Goal: Task Accomplishment & Management: Manage account settings

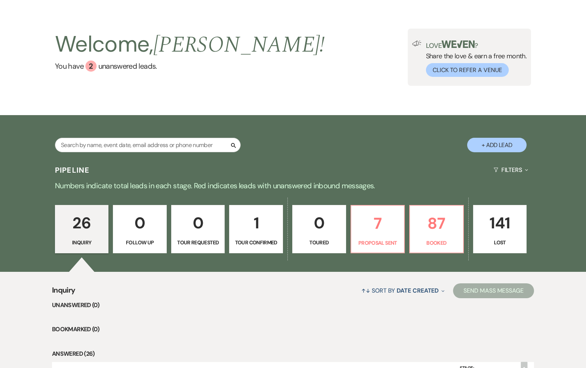
click at [249, 238] on link "1 Tour Confirmed" at bounding box center [256, 229] width 54 height 48
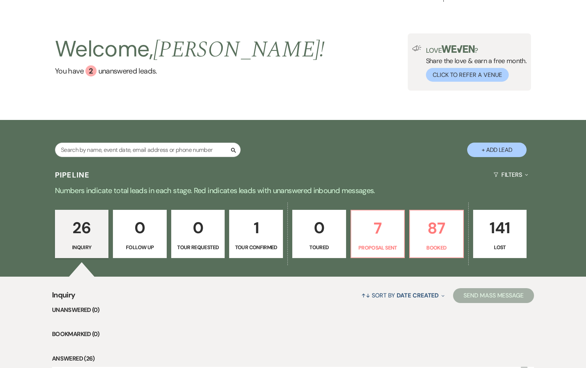
select select "4"
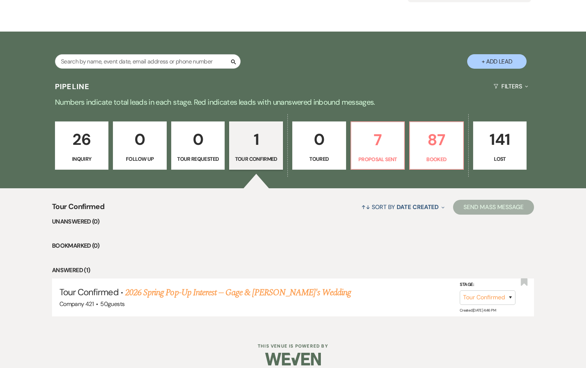
scroll to position [109, 0]
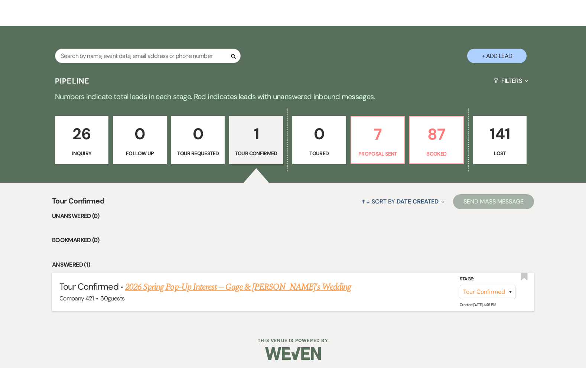
click at [200, 288] on link "2026 Spring Pop-Up Interest -- Gage & Lorena's Wedding" at bounding box center [238, 287] width 226 height 13
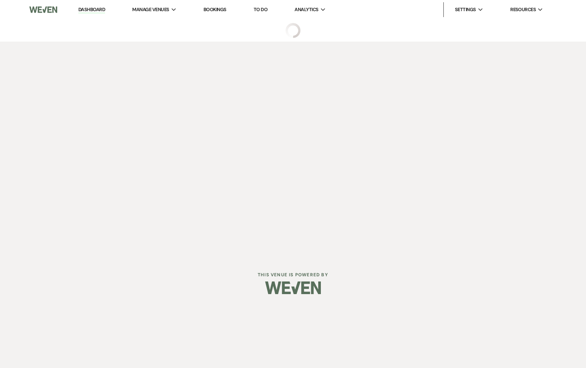
select select "4"
select select "8"
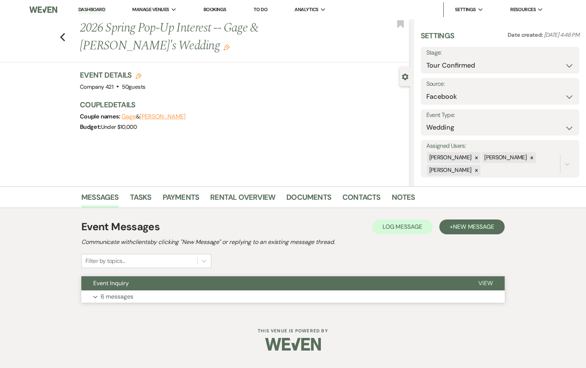
click at [183, 295] on button "Expand 6 messages" at bounding box center [293, 297] width 424 height 13
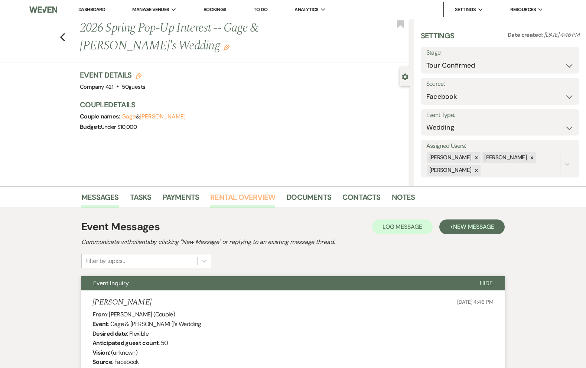
click at [260, 198] on link "Rental Overview" at bounding box center [242, 199] width 65 height 16
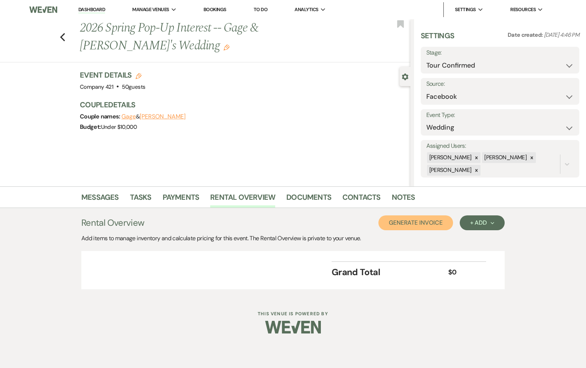
click at [421, 221] on button "Generate Invoice" at bounding box center [416, 223] width 75 height 15
click at [446, 222] on button "Cancel" at bounding box center [441, 223] width 45 height 15
click at [474, 223] on div "+ Add Next" at bounding box center [482, 223] width 24 height 6
click at [472, 236] on button "Item" at bounding box center [479, 240] width 38 height 12
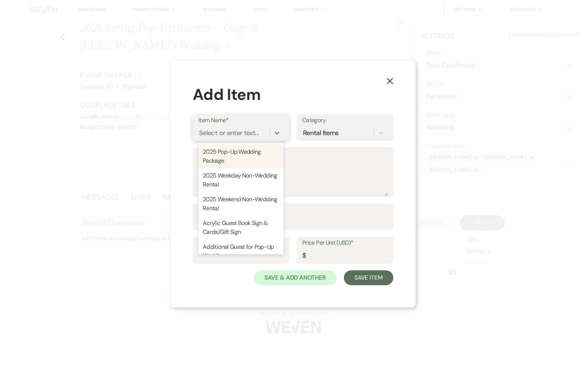
click at [241, 140] on div "Select or enter text..." at bounding box center [240, 133] width 85 height 14
click at [243, 153] on div "2025 Pop-Up Wedding Package" at bounding box center [240, 157] width 85 height 24
type textarea "What's Included: 2-Hour Time Block: *A unique wedding location for 40 guest * S…"
type input "4000"
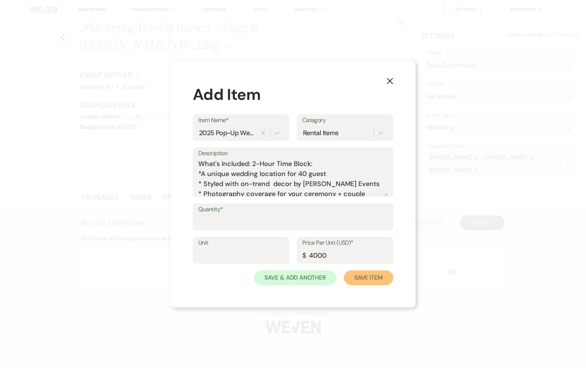
click at [376, 274] on button "Save Item" at bounding box center [368, 278] width 49 height 15
click at [288, 214] on label "Quantity*" at bounding box center [293, 209] width 189 height 11
click at [288, 215] on input "Quantity*" at bounding box center [293, 222] width 189 height 14
type input "1"
click at [382, 282] on button "Save Item" at bounding box center [368, 278] width 49 height 15
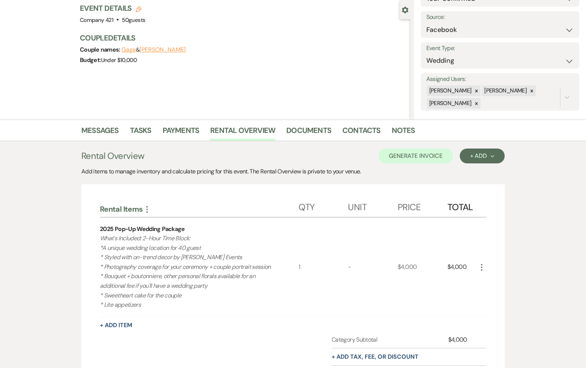
scroll to position [75, 0]
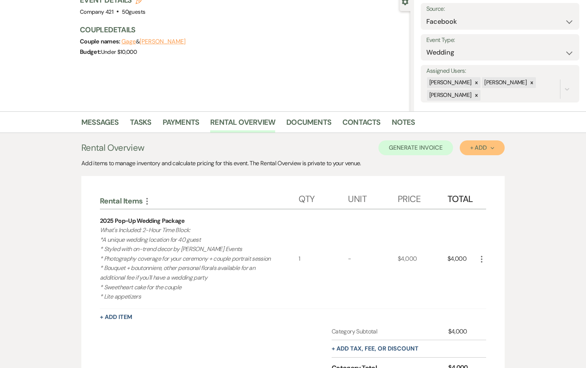
click at [478, 147] on div "+ Add Next" at bounding box center [482, 148] width 24 height 6
click at [526, 201] on div "Messages Tasks Payments Rental Overview Documents Contacts Notes Rental Overvie…" at bounding box center [293, 269] width 586 height 316
click at [477, 146] on div "+ Add Next" at bounding box center [482, 148] width 24 height 6
click at [469, 161] on button "Item" at bounding box center [479, 165] width 38 height 12
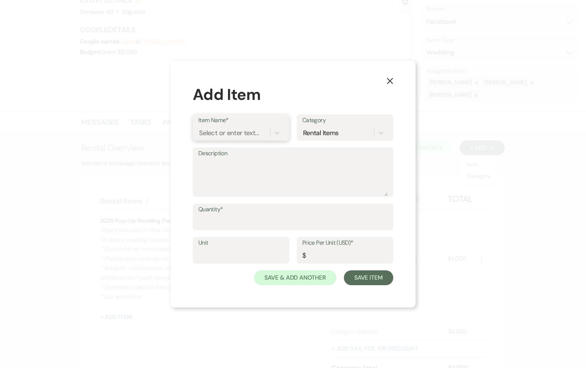
click at [246, 134] on div "Select or enter text..." at bounding box center [229, 133] width 60 height 10
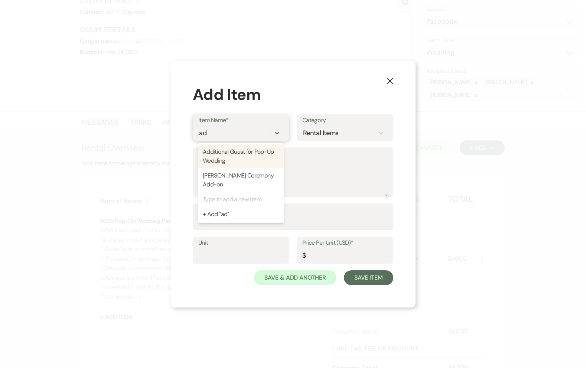
type input "add"
click at [238, 153] on div "Additional Guest for Pop-Up Wedding" at bounding box center [240, 157] width 85 height 24
type textarea "Price per guest to cover additional appetizers and champagne toast; guest count…"
type input "Per Person"
type input "35"
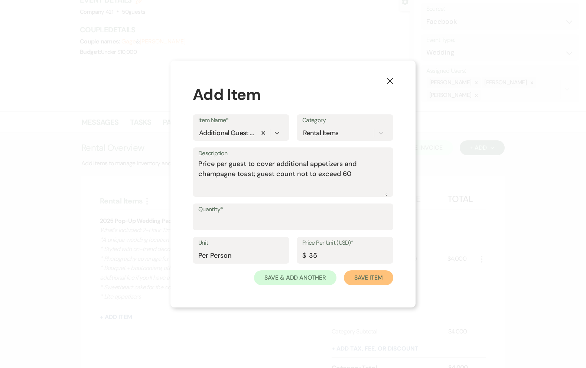
click at [363, 276] on button "Save Item" at bounding box center [368, 278] width 49 height 15
click at [248, 222] on input "Quantity*" at bounding box center [293, 222] width 189 height 14
type input "1"
click at [366, 276] on button "Save Item" at bounding box center [368, 278] width 49 height 15
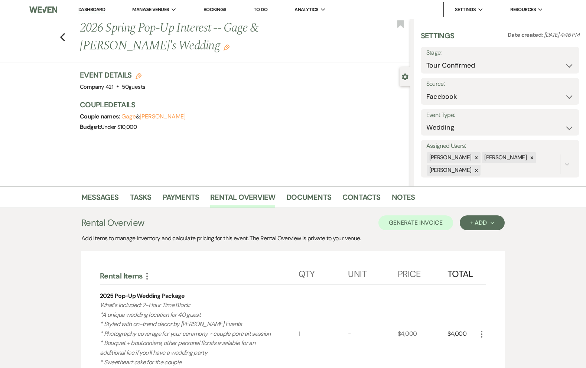
scroll to position [1, 0]
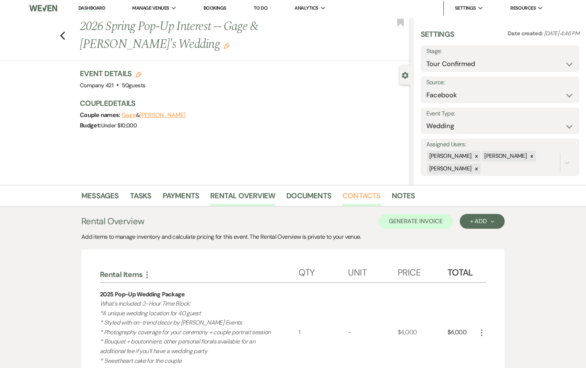
click at [363, 198] on link "Contacts" at bounding box center [362, 198] width 38 height 16
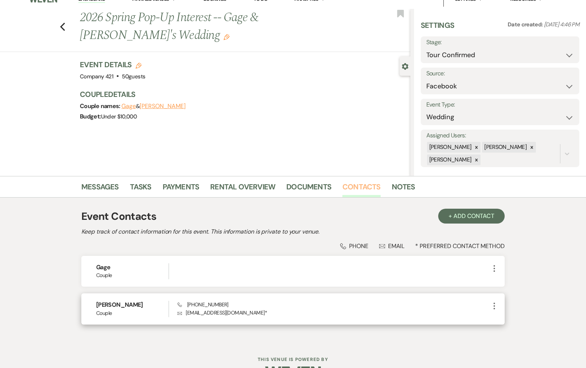
scroll to position [11, 0]
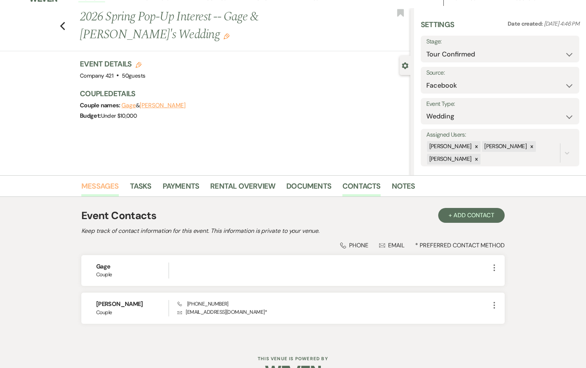
click at [102, 185] on link "Messages" at bounding box center [100, 188] width 38 height 16
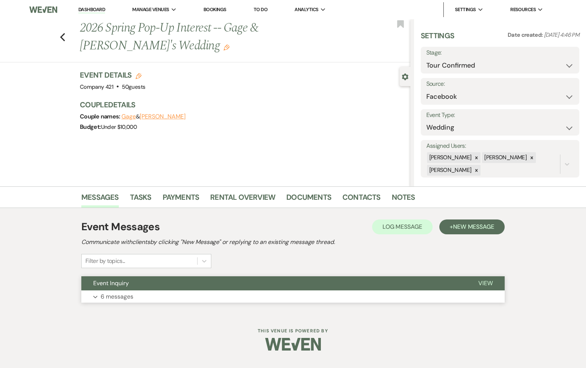
click at [135, 291] on button "Expand 6 messages" at bounding box center [293, 297] width 424 height 13
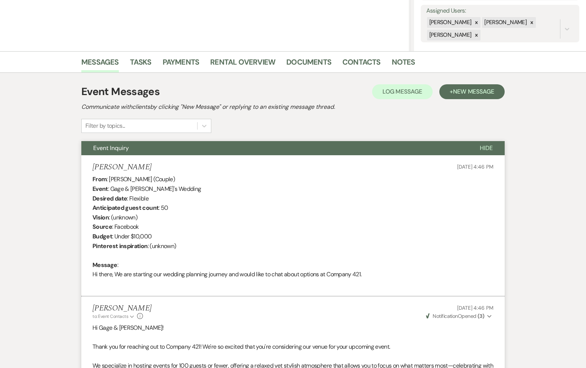
scroll to position [15, 0]
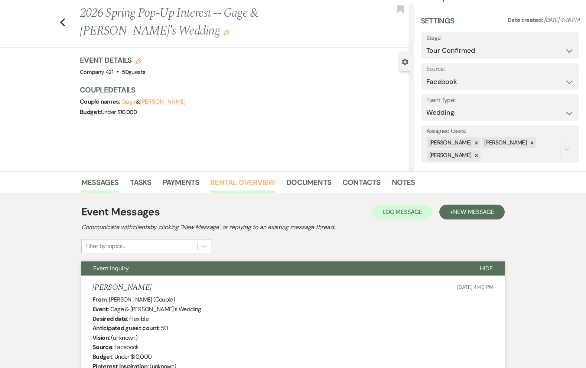
click at [257, 180] on link "Rental Overview" at bounding box center [242, 185] width 65 height 16
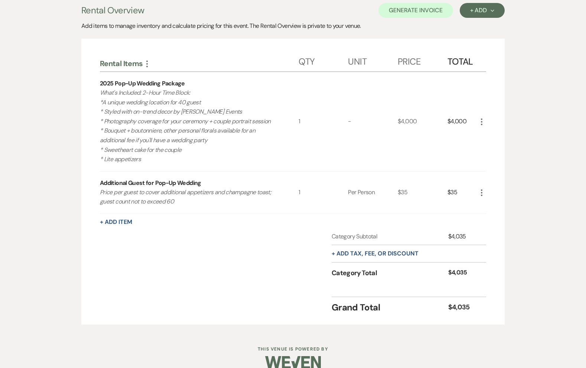
scroll to position [224, 0]
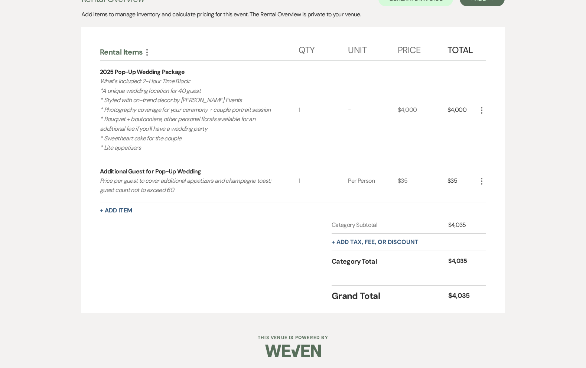
click at [484, 182] on icon "More" at bounding box center [482, 181] width 9 height 9
click at [486, 194] on icon "Pencil" at bounding box center [488, 196] width 4 height 6
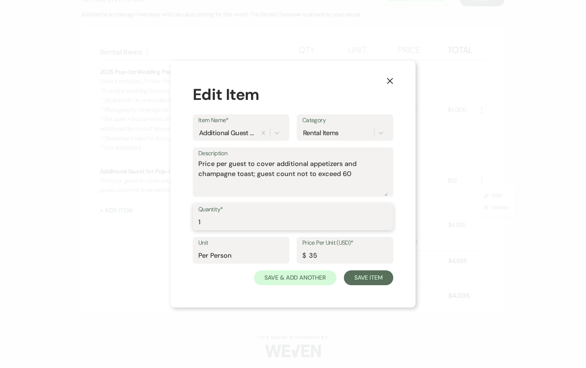
click at [256, 221] on input "1" at bounding box center [293, 222] width 190 height 14
type input "10"
click at [361, 276] on button "Save Item" at bounding box center [368, 278] width 49 height 15
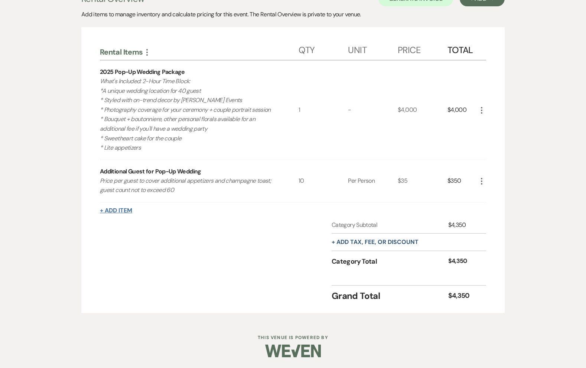
click at [124, 211] on button "+ Add Item" at bounding box center [116, 211] width 32 height 6
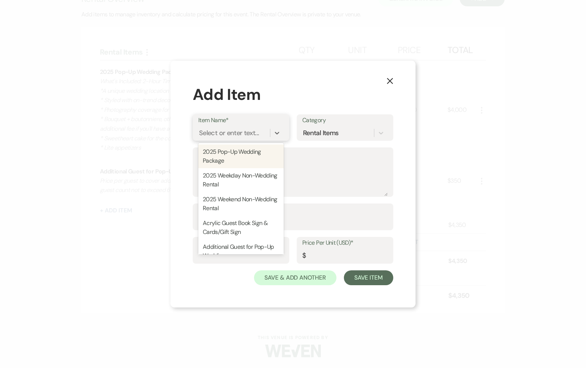
click at [207, 132] on div "Select or enter text..." at bounding box center [229, 133] width 60 height 10
type input "unl"
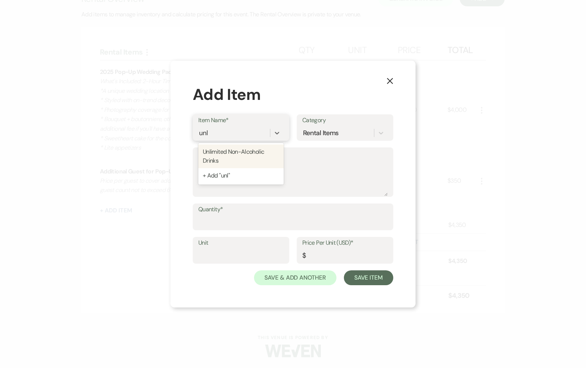
click at [223, 150] on div "Unlimited Non-Alcoholic Drinks" at bounding box center [240, 157] width 85 height 24
type textarea "Includes all of the following: - Coke, Diet Coke, Spite - Lemonade - Ice Tea - …"
type input "Person"
type input "5"
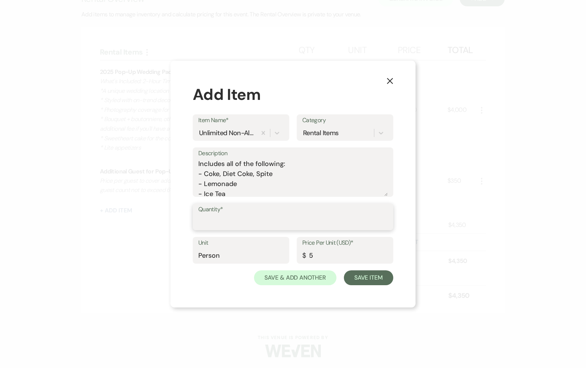
click at [224, 224] on input "Quantity*" at bounding box center [293, 222] width 190 height 14
type input "50"
click at [365, 275] on button "Save Item" at bounding box center [368, 278] width 49 height 15
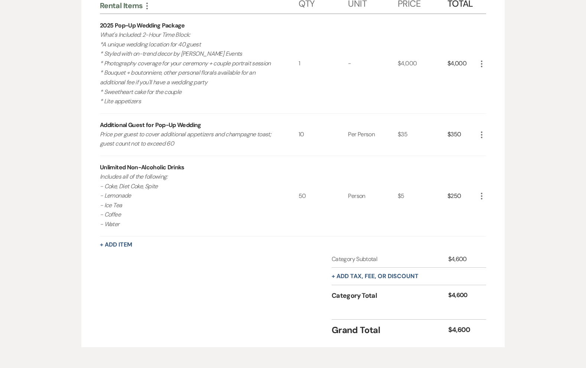
scroll to position [273, 0]
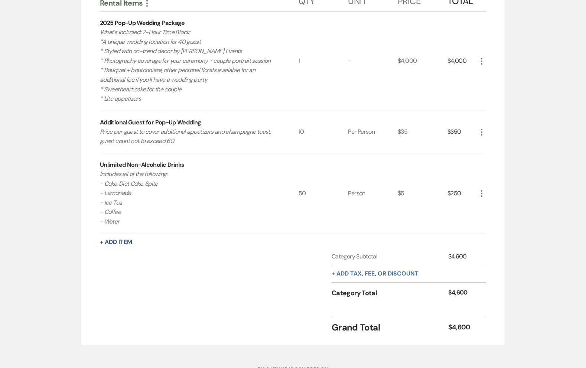
click at [350, 275] on button "+ Add tax, fee, or discount" at bounding box center [375, 274] width 87 height 6
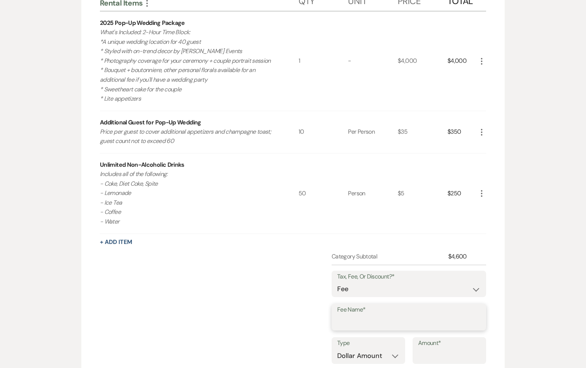
click at [342, 324] on input "Fee Name*" at bounding box center [408, 323] width 143 height 14
type input "Service Fee"
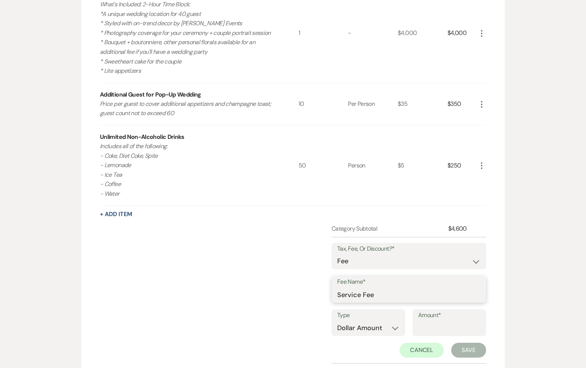
scroll to position [318, 0]
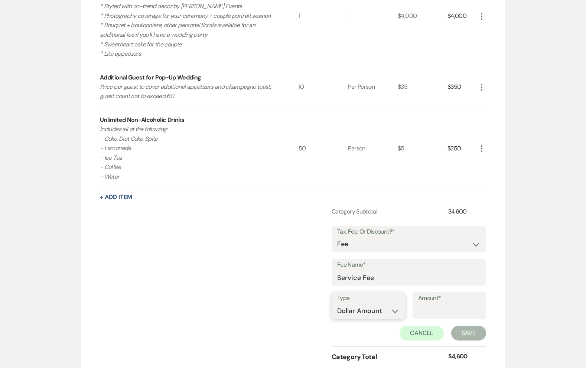
click at [376, 304] on select "Dollar Amount Percentage" at bounding box center [368, 311] width 62 height 14
select select "false"
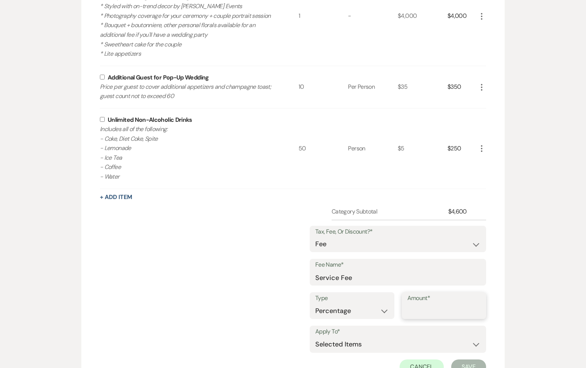
click at [437, 308] on input "Amount*" at bounding box center [445, 311] width 74 height 14
type input "18"
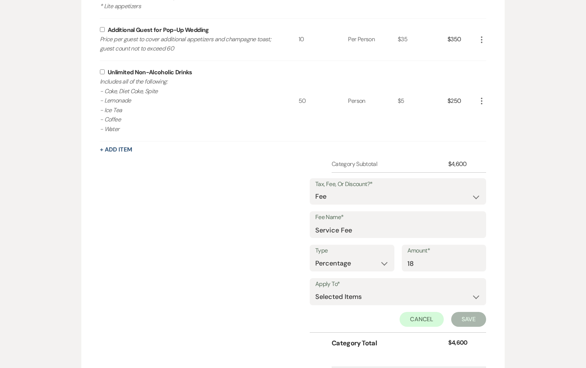
scroll to position [392, 0]
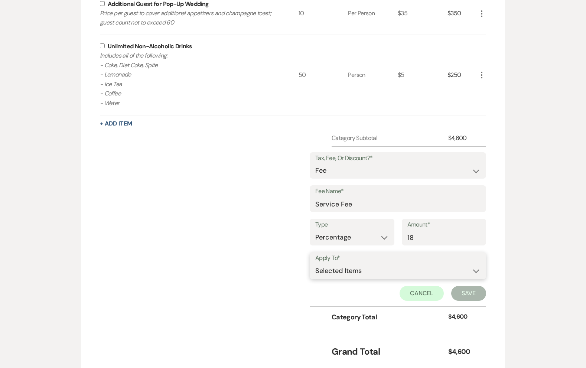
click at [420, 268] on select "Selected Items Category Subtotal (before all Taxes/Fees/Discounts) Category Tot…" at bounding box center [398, 271] width 165 height 15
select select "1"
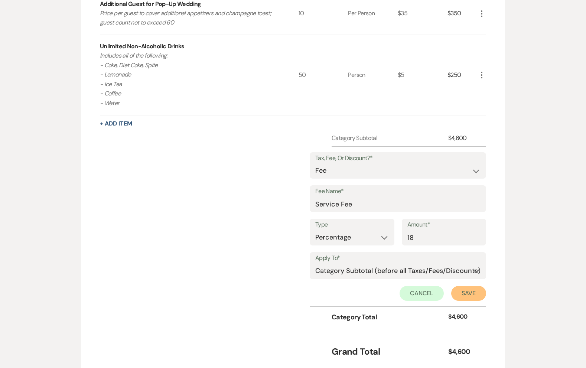
click at [465, 297] on button "Save" at bounding box center [469, 293] width 35 height 15
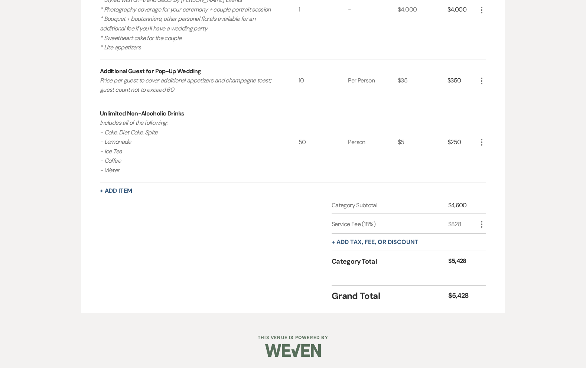
click at [246, 291] on div "Grand Total $5,428" at bounding box center [293, 293] width 386 height 17
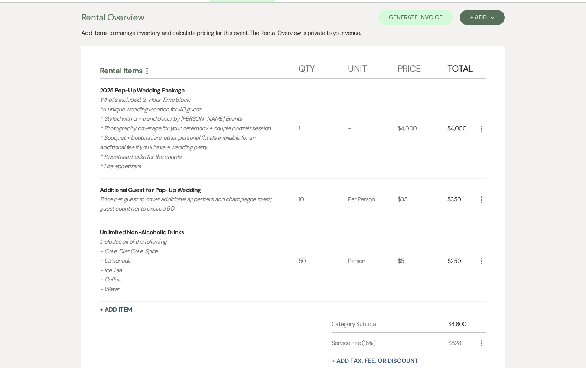
scroll to position [203, 0]
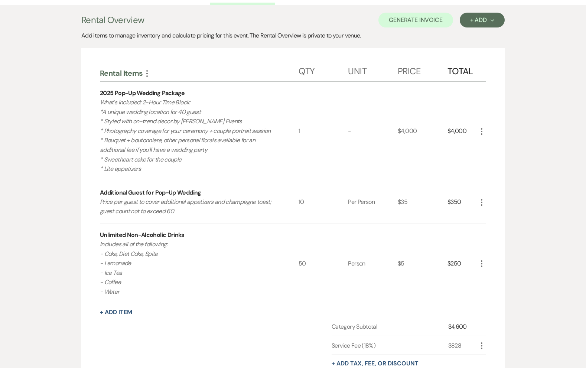
click at [485, 132] on icon "More" at bounding box center [482, 131] width 9 height 9
click at [487, 148] on icon "Pencil" at bounding box center [488, 146] width 4 height 6
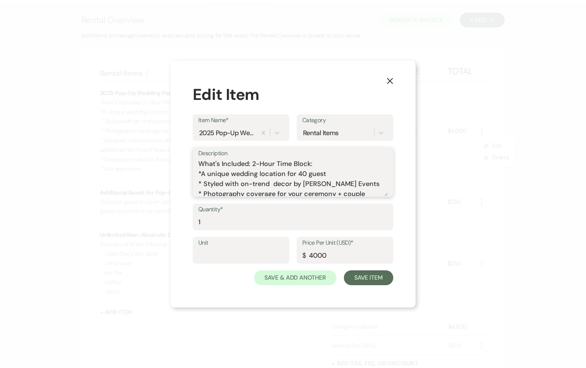
click at [320, 161] on textarea "What's Included: 2-Hour Time Block: *A unique wedding location for 40 guest * S…" at bounding box center [293, 177] width 190 height 37
click at [356, 267] on div "Unit Price Per Unit (USD)* $ 4000" at bounding box center [293, 253] width 201 height 33
click at [330, 175] on textarea "What's Included: 2-Hour Time Block: 6 PM - 8 PM *A unique wedding location for …" at bounding box center [293, 177] width 190 height 37
type textarea "What's Included: 2-Hour Time Block: 6 PM - 8 PM *A unique wedding location for …"
click at [355, 274] on button "Save Item" at bounding box center [368, 278] width 49 height 15
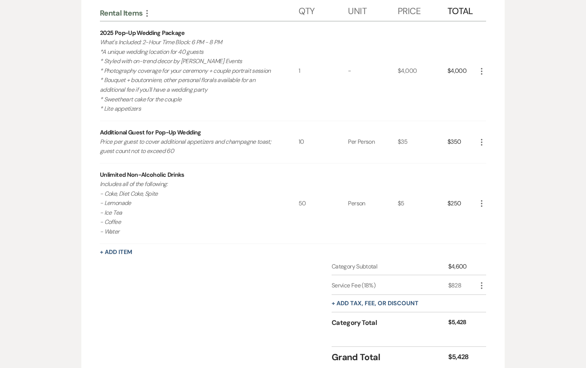
scroll to position [265, 0]
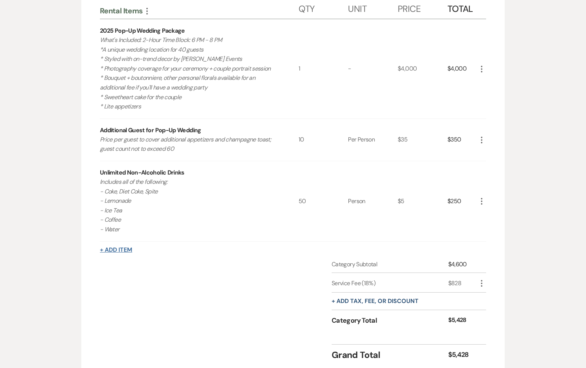
click at [113, 249] on button "+ Add Item" at bounding box center [116, 250] width 32 height 6
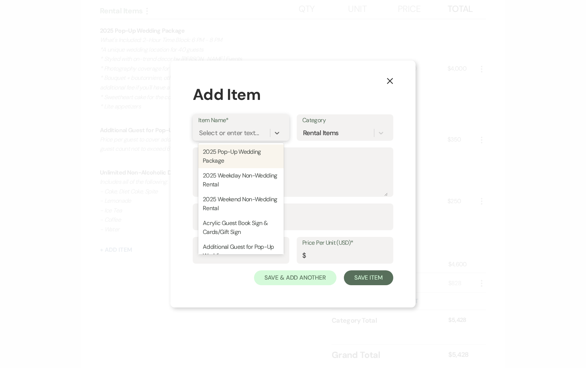
click at [220, 138] on div "Select or enter text..." at bounding box center [229, 133] width 60 height 10
type input "A"
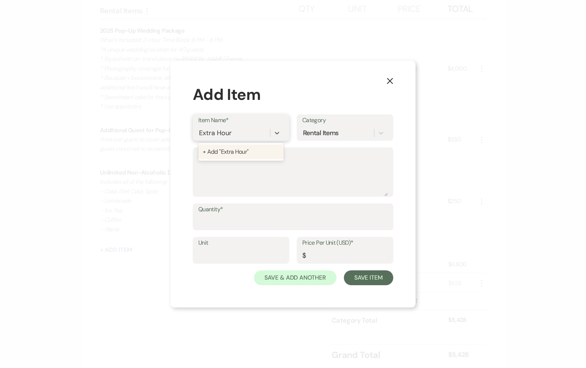
type input "Extra Hours"
click at [229, 151] on div "+ Add "Extra Hours "" at bounding box center [240, 152] width 85 height 15
click at [227, 164] on textarea "Description" at bounding box center [293, 177] width 190 height 37
type textarea "2"
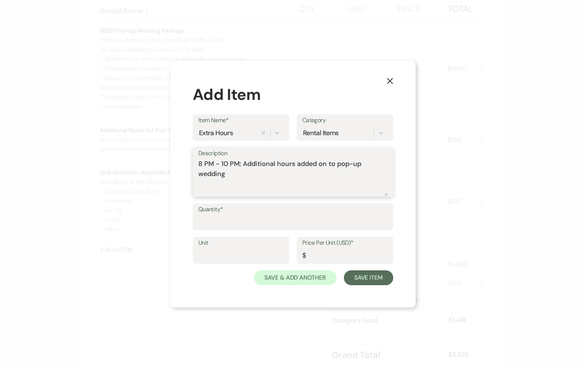
click at [253, 174] on textarea "8 PM - 10 PM; Additional hours added on to pop-up wedding" at bounding box center [293, 177] width 190 height 37
type textarea "8 PM - 10 PM; Additional hours added on to pop-up wedding"
click at [223, 218] on input "Quantity*" at bounding box center [293, 222] width 190 height 14
type input "2"
click at [230, 259] on input "Unit" at bounding box center [240, 256] width 85 height 14
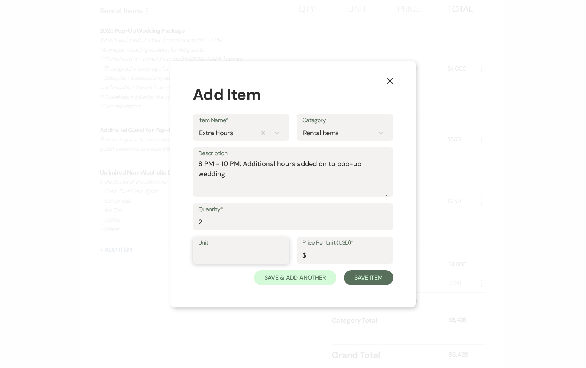
click at [216, 259] on input "Unit" at bounding box center [240, 256] width 85 height 14
type input "Per Hour"
click at [315, 260] on input "Price Per Unit (USD)*" at bounding box center [344, 256] width 85 height 14
type input "200"
click at [370, 281] on button "Save Item" at bounding box center [368, 278] width 49 height 15
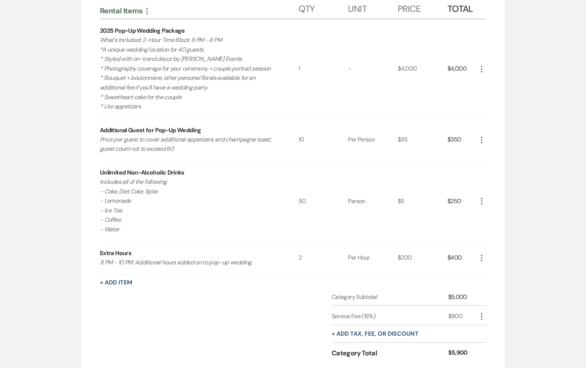
drag, startPoint x: 482, startPoint y: 258, endPoint x: 481, endPoint y: 230, distance: 27.9
click at [481, 230] on div "Rental Items More Qty Unit Price Total 2025 Pop-Up Wedding Package What's Inclu…" at bounding box center [293, 135] width 386 height 278
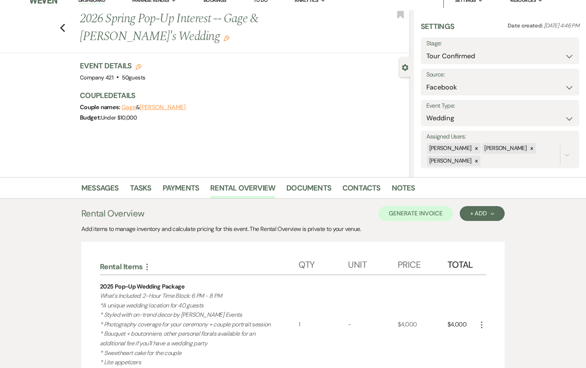
scroll to position [0, 0]
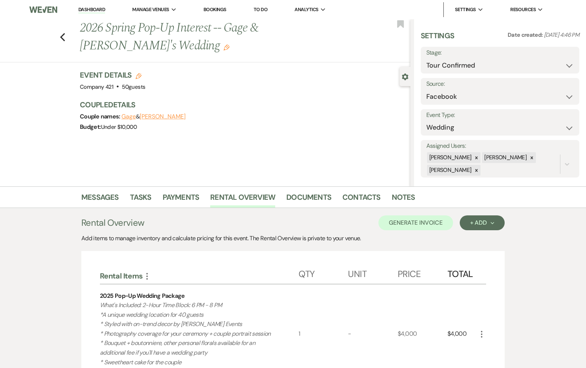
click at [224, 49] on icon "Edit" at bounding box center [227, 48] width 6 height 6
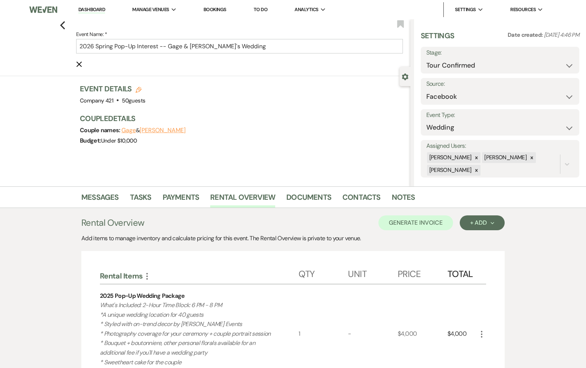
click at [181, 94] on div "Event Details Edit Venue: Company 421 . 50 guests Venue Address: 421 E. Main St…" at bounding box center [241, 95] width 323 height 22
click at [193, 117] on h3 "Couple Details" at bounding box center [241, 118] width 323 height 10
click at [299, 197] on link "Documents" at bounding box center [309, 199] width 45 height 16
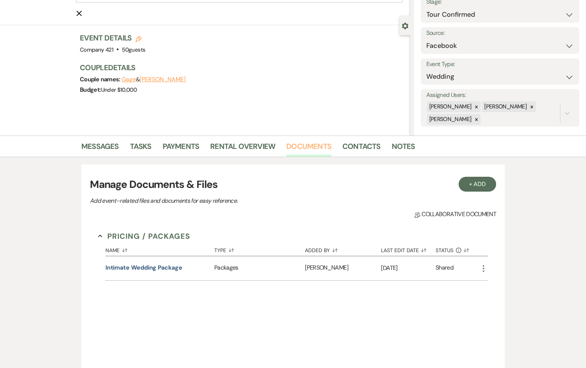
scroll to position [53, 0]
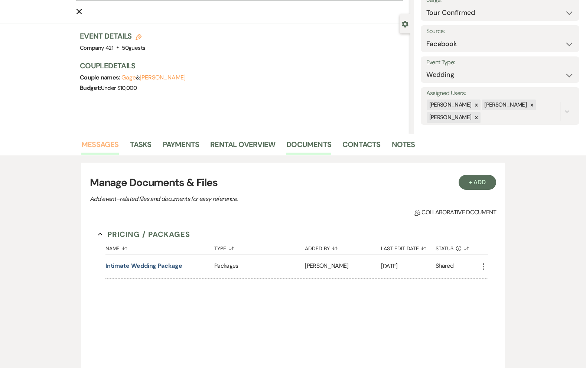
click at [95, 145] on link "Messages" at bounding box center [100, 147] width 38 height 16
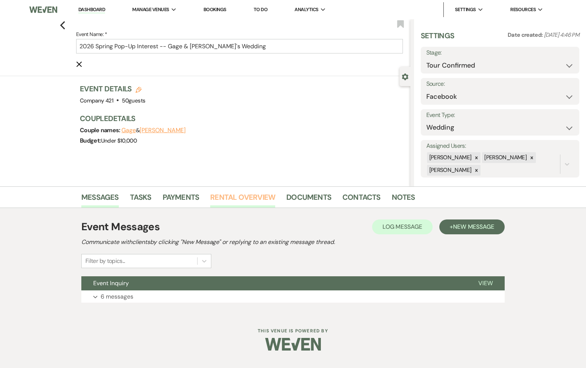
click at [232, 196] on link "Rental Overview" at bounding box center [242, 199] width 65 height 16
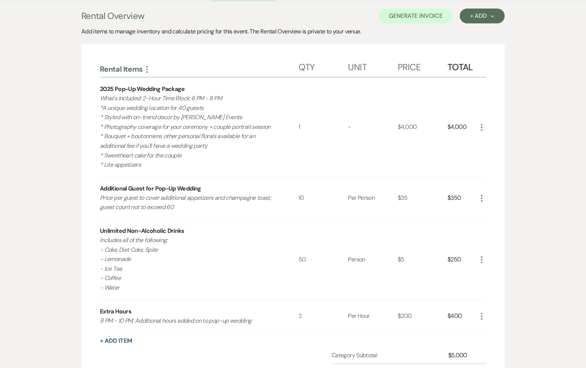
scroll to position [208, 0]
